Goal: Task Accomplishment & Management: Manage account settings

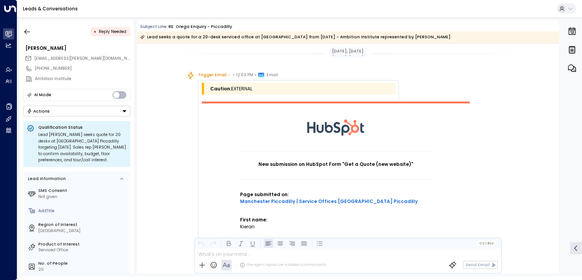
scroll to position [879, 0]
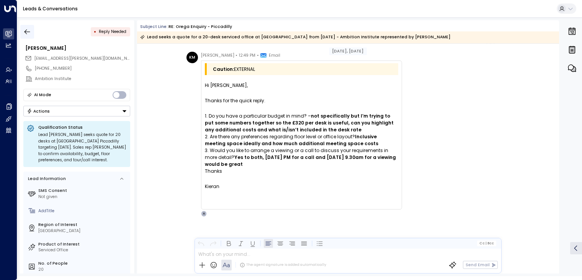
click at [25, 30] on icon "button" at bounding box center [27, 32] width 8 height 8
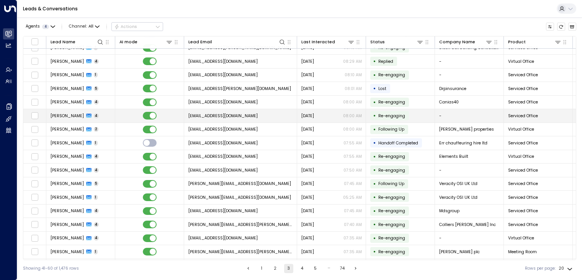
scroll to position [60, 0]
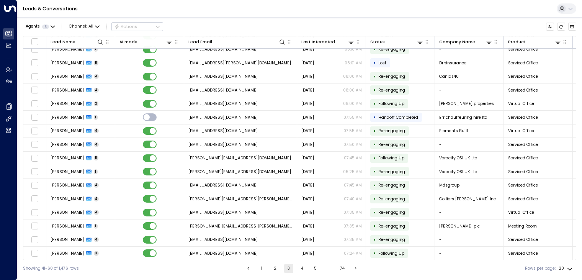
click at [274, 269] on button "2" at bounding box center [275, 268] width 9 height 9
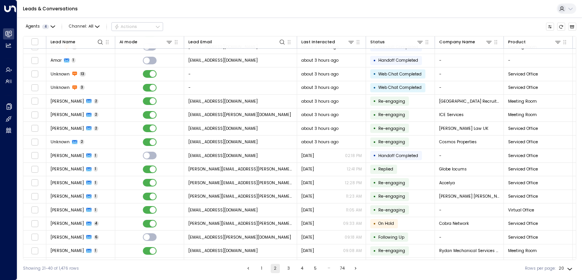
scroll to position [60, 0]
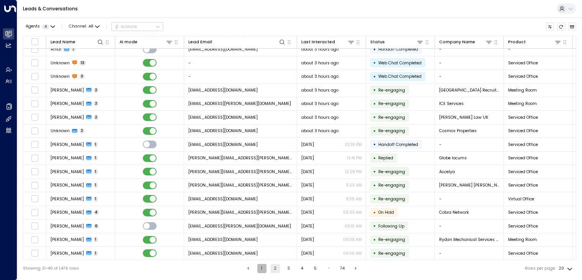
click at [262, 269] on button "1" at bounding box center [261, 268] width 9 height 9
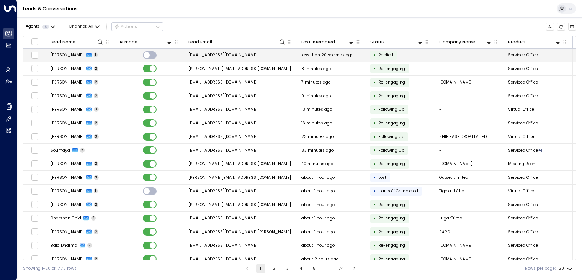
click at [69, 53] on span "William Moore" at bounding box center [67, 55] width 33 height 6
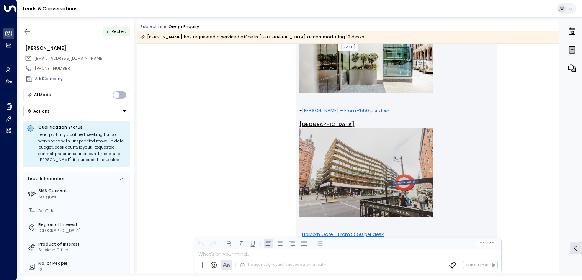
scroll to position [887, 0]
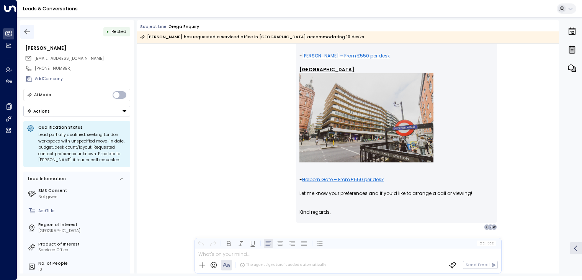
click at [25, 32] on icon "button" at bounding box center [27, 32] width 8 height 8
